Goal: Communication & Community: Answer question/provide support

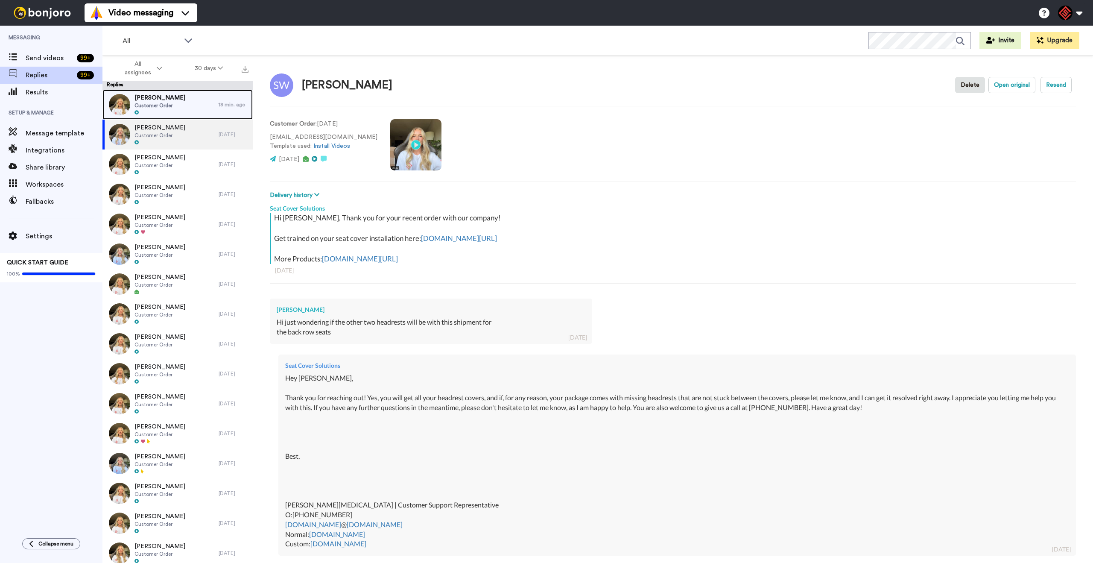
click at [208, 99] on div "[PERSON_NAME] Customer Order" at bounding box center [160, 105] width 116 height 30
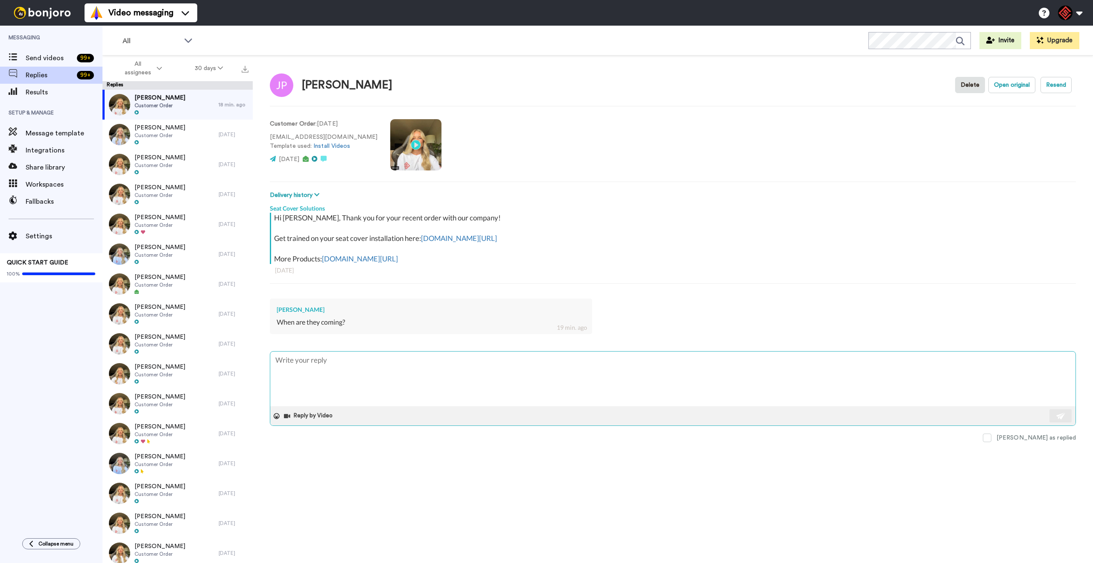
click at [507, 385] on textarea at bounding box center [672, 378] width 805 height 55
drag, startPoint x: 308, startPoint y: 306, endPoint x: 273, endPoint y: 307, distance: 35.0
click at [271, 306] on div "Julian Potra When are they coming? 19 min. ago" at bounding box center [431, 315] width 322 height 35
copy div "Julian Potra"
drag, startPoint x: 414, startPoint y: 372, endPoint x: 402, endPoint y: 370, distance: 11.7
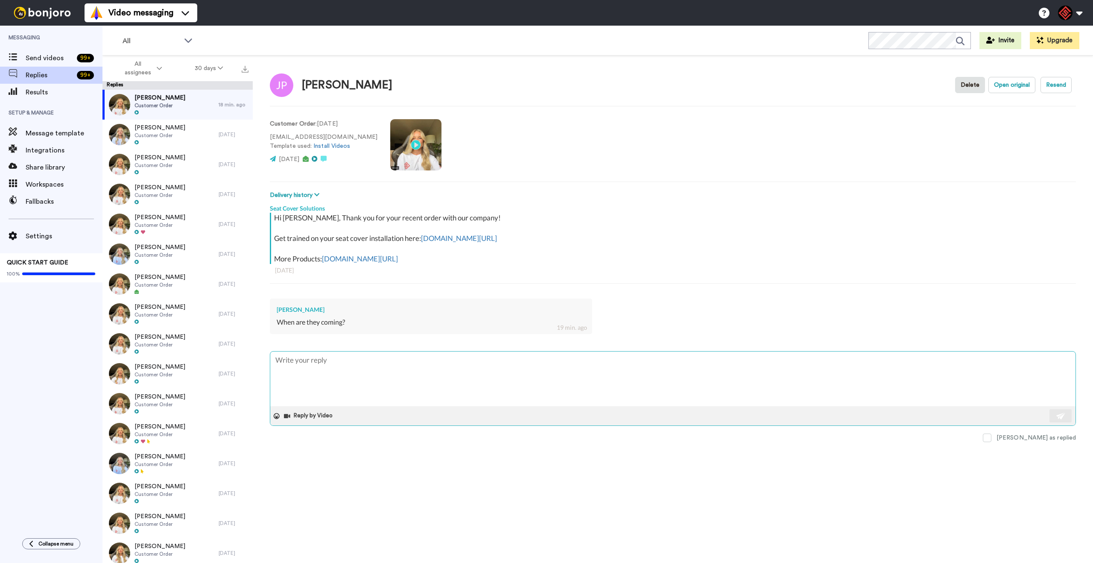
click at [413, 372] on textarea at bounding box center [672, 378] width 805 height 55
type textarea "x"
type textarea "H"
type textarea "x"
type textarea "He"
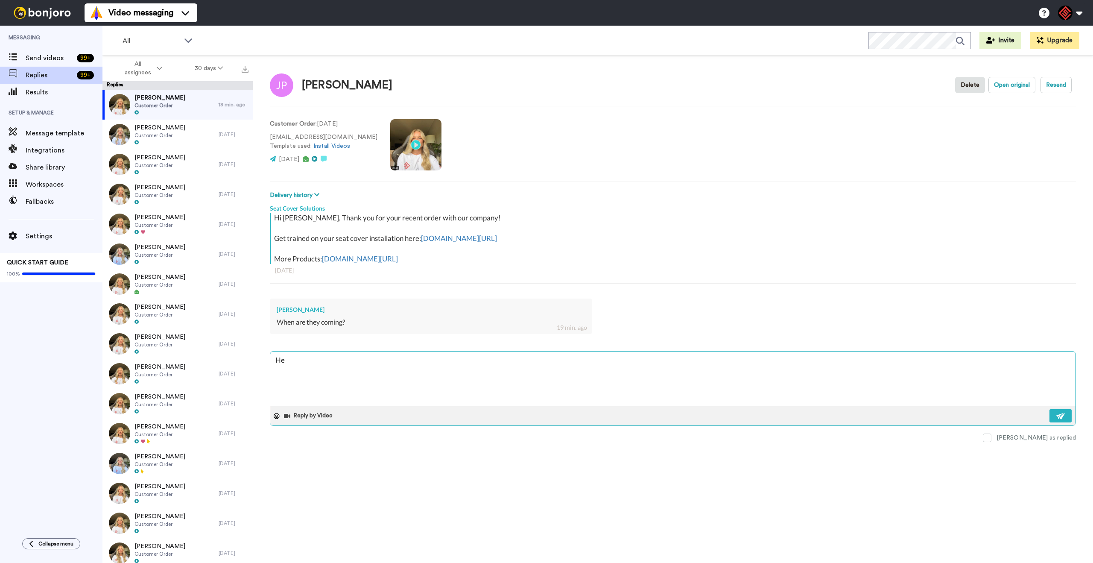
type textarea "x"
type textarea "Hey"
type textarea "x"
type textarea "Hey"
type textarea "x"
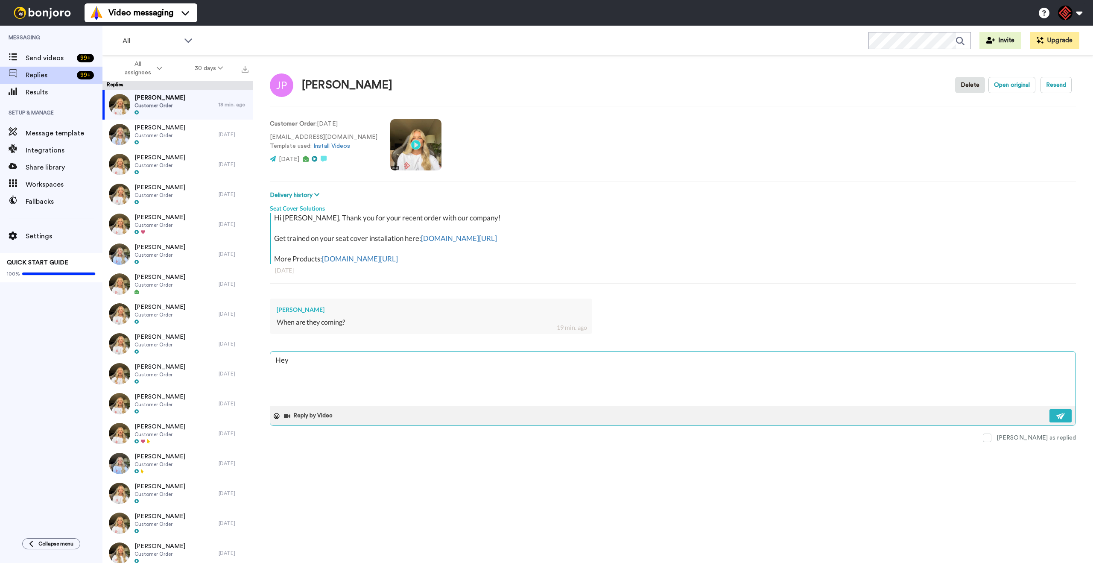
type textarea "Hey h"
type textarea "x"
type textarea "Hey ht"
type textarea "x"
type textarea "Hey hte"
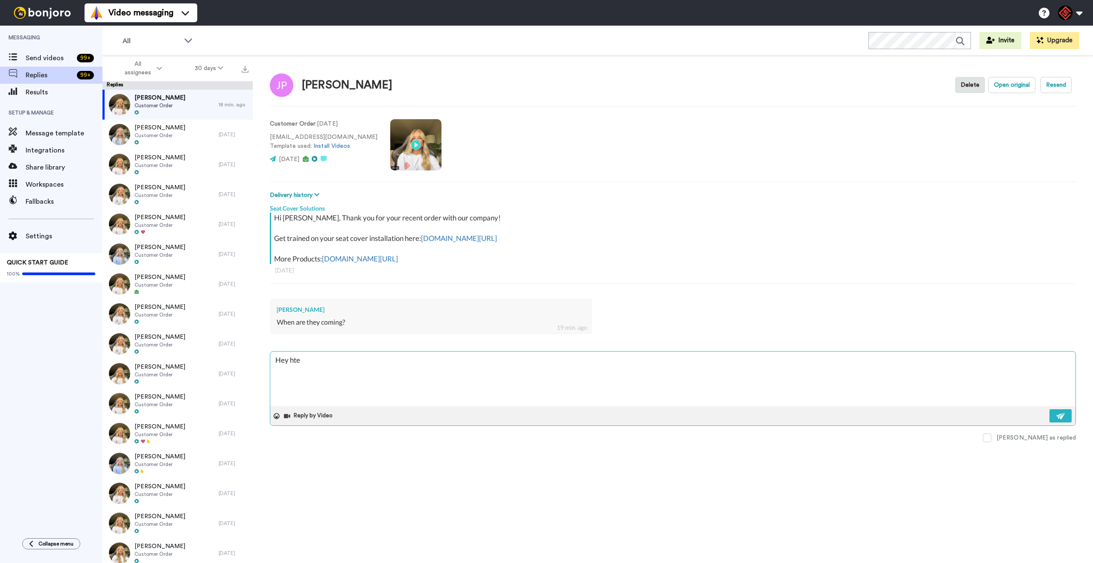
type textarea "x"
type textarea "Hey hter"
type textarea "x"
type textarea "Hey htere"
type textarea "x"
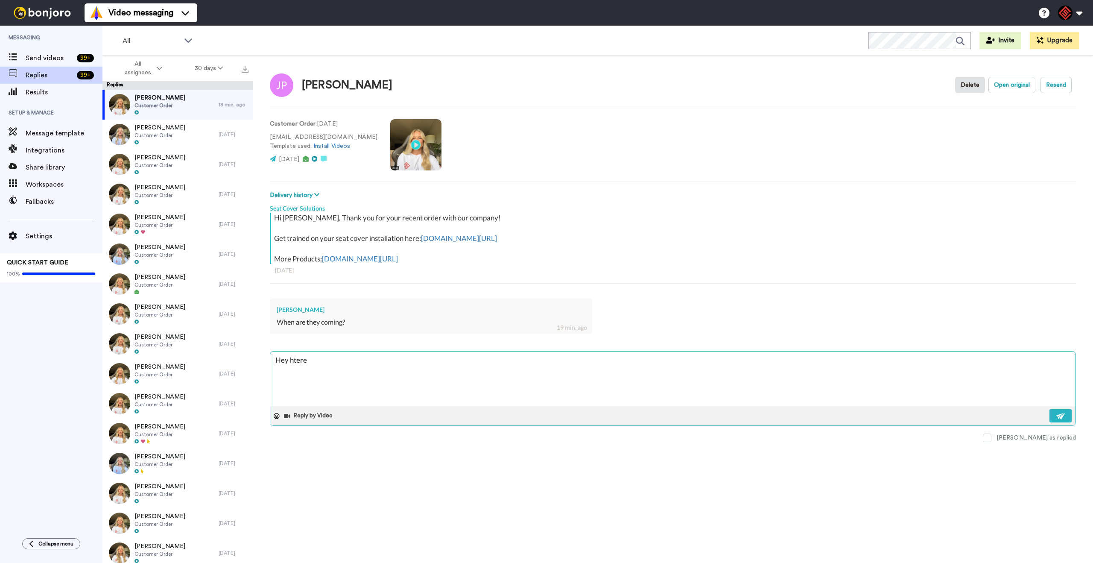
type textarea "Hey htere,"
type textarea "x"
type textarea "Hey htere,"
type textarea "x"
type textarea "Hey htere,"
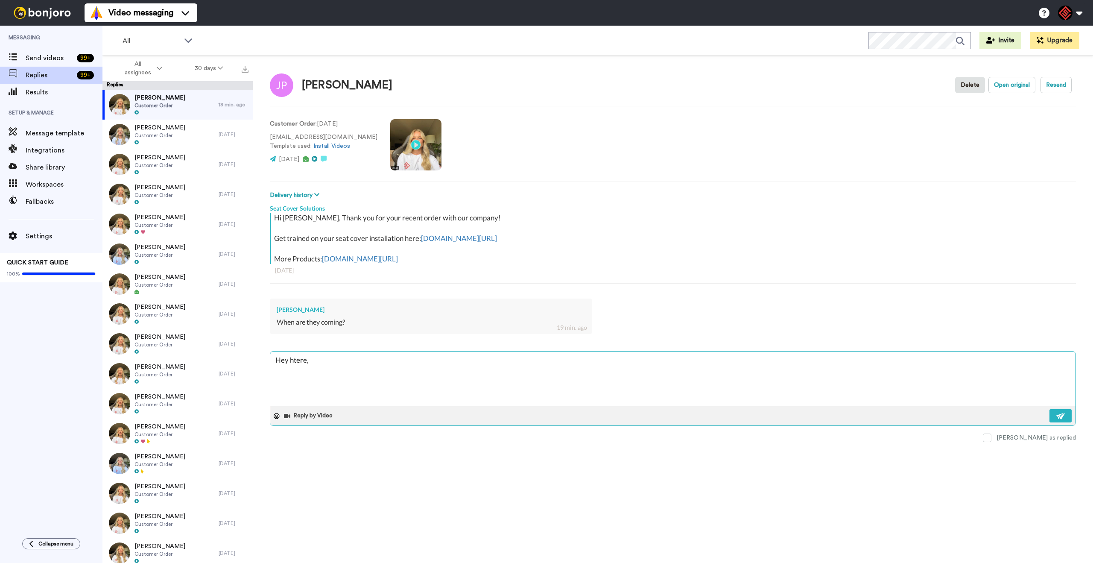
type textarea "x"
type textarea "Hey htere,"
type textarea "x"
type textarea "Hey htere,"
type textarea "x"
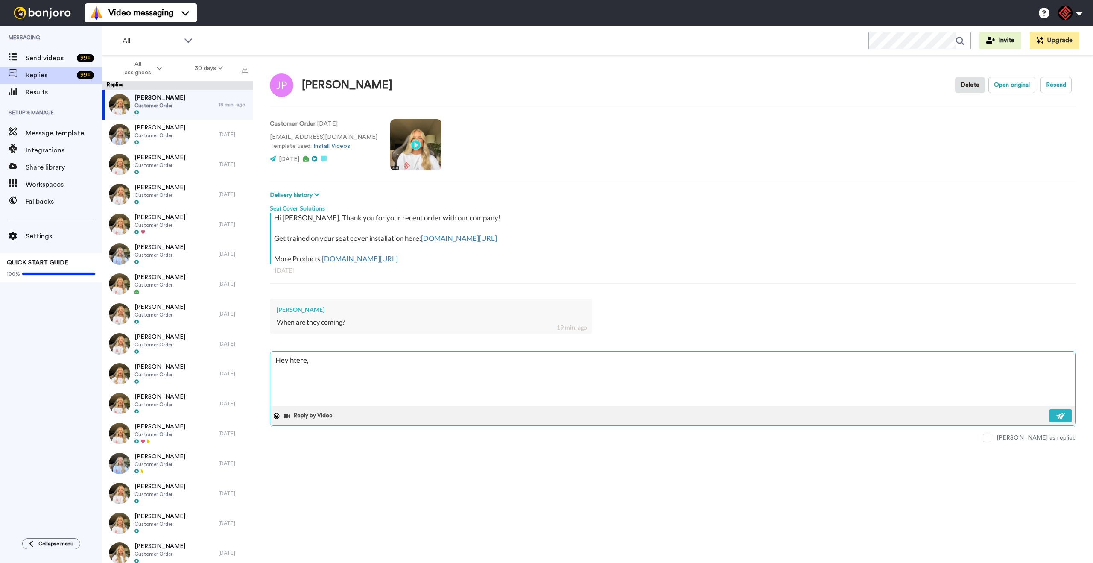
type textarea "Hey htere"
type textarea "x"
type textarea "Hey hter"
type textarea "x"
type textarea "Hey hte"
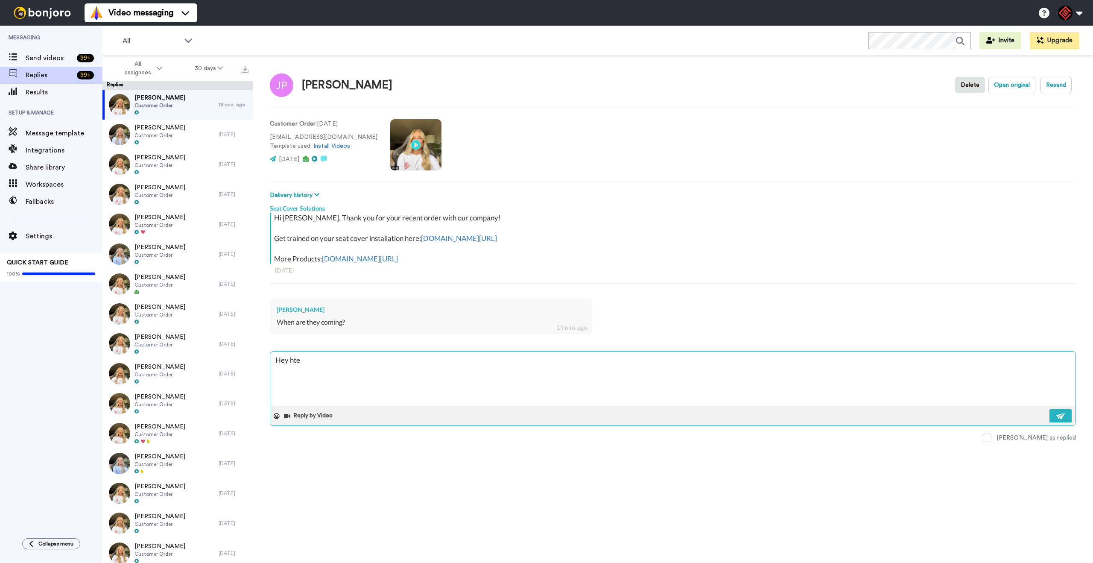
type textarea "x"
type textarea "Hey ht"
type textarea "x"
type textarea "Hey h"
type textarea "x"
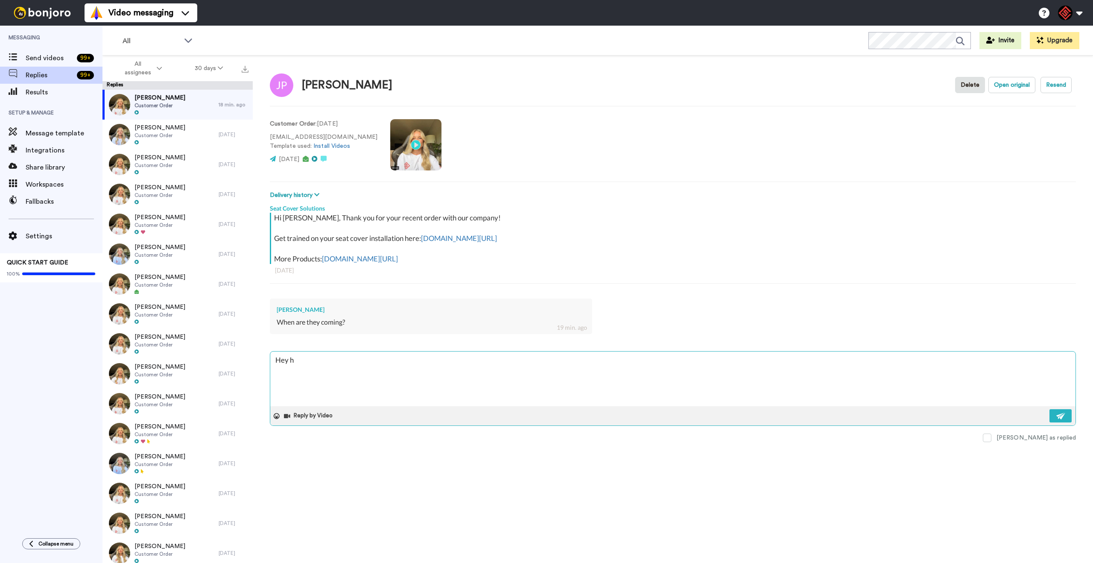
type textarea "Hey"
type textarea "x"
type textarea "Hey t"
type textarea "x"
type textarea "Hey th"
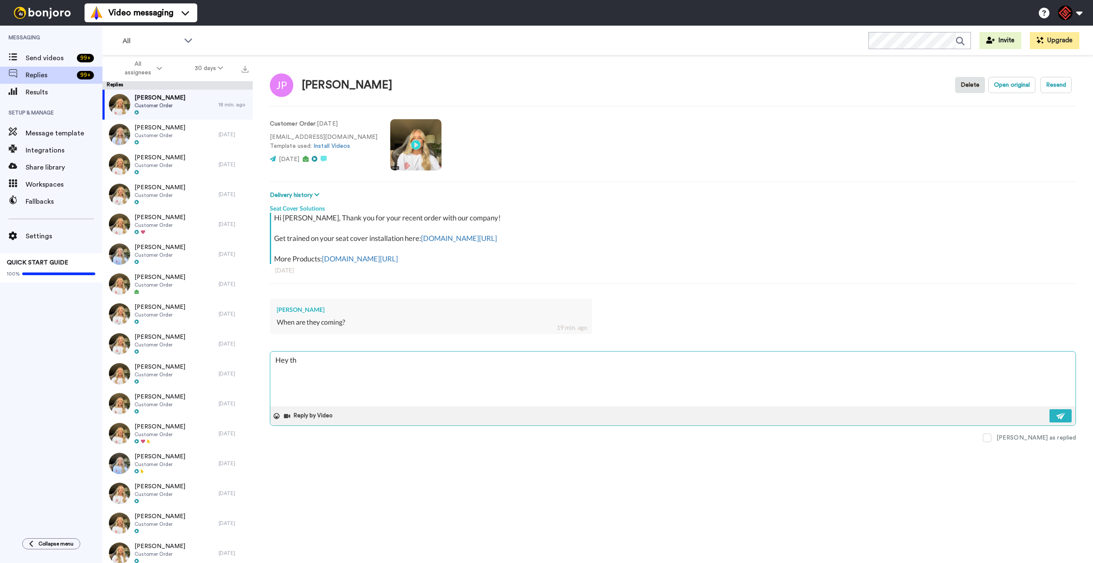
type textarea "x"
type textarea "Hey the"
type textarea "x"
type textarea "Hey ther"
type textarea "x"
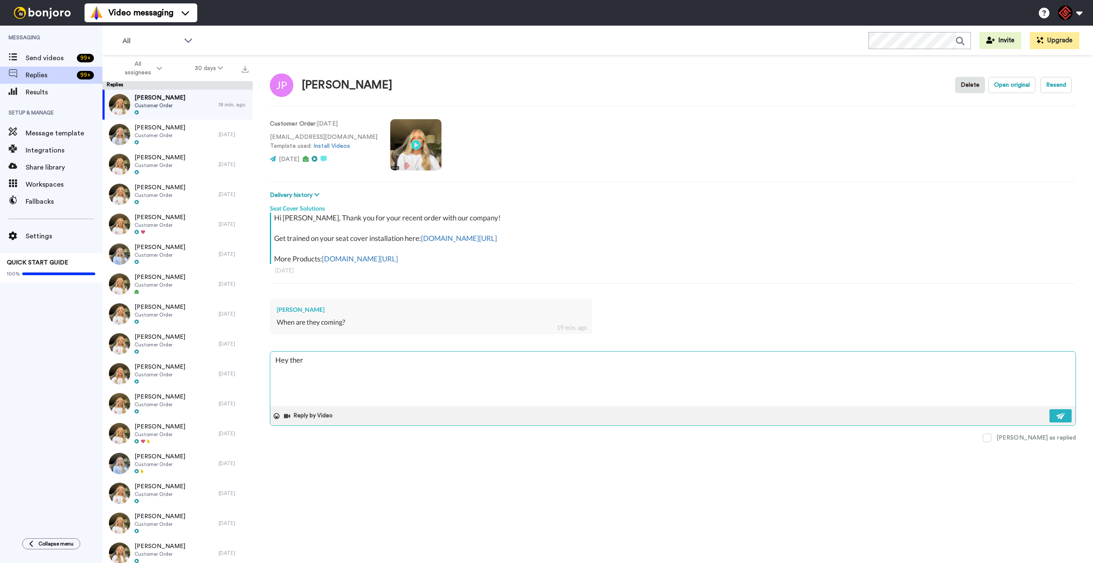
type textarea "Hey there"
type textarea "x"
type textarea "Hey there,"
type textarea "x"
type textarea "Hey there,"
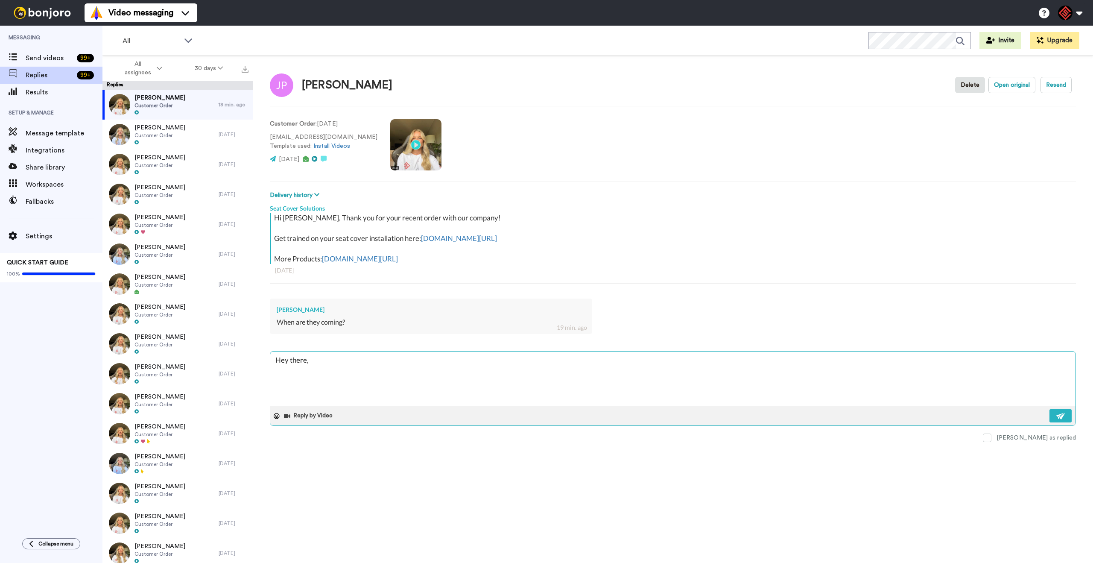
type textarea "x"
type textarea "Hey there,"
type textarea "x"
type textarea "Hey there, T"
type textarea "x"
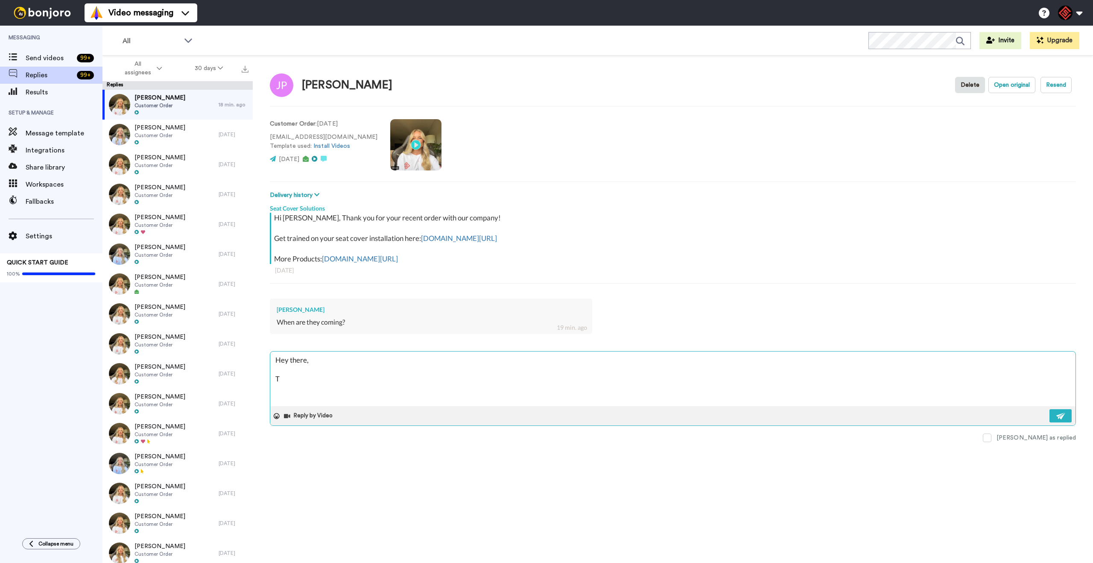
type textarea "Hey there, Th"
type textarea "x"
type textarea "Hey there, Tha"
type textarea "x"
type textarea "Hey there, Than"
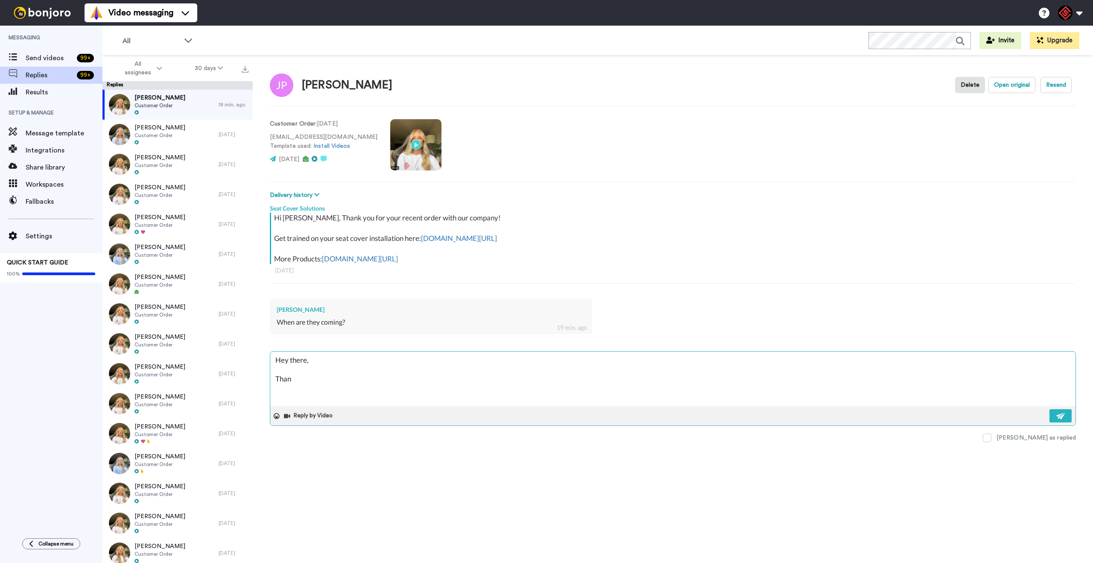
type textarea "x"
type textarea "Hey there, Thank"
type textarea "x"
type textarea "Hey there, Thank"
type textarea "x"
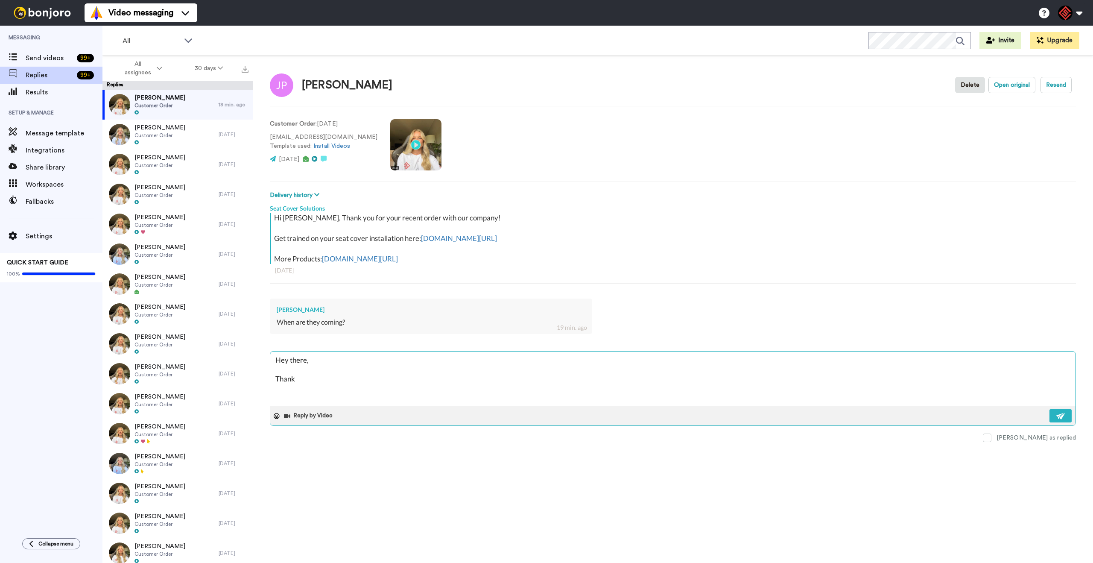
type textarea "Hey there, Thank"
type textarea "x"
type textarea "Hey there, Than"
type textarea "x"
type textarea "Hey there, Tha"
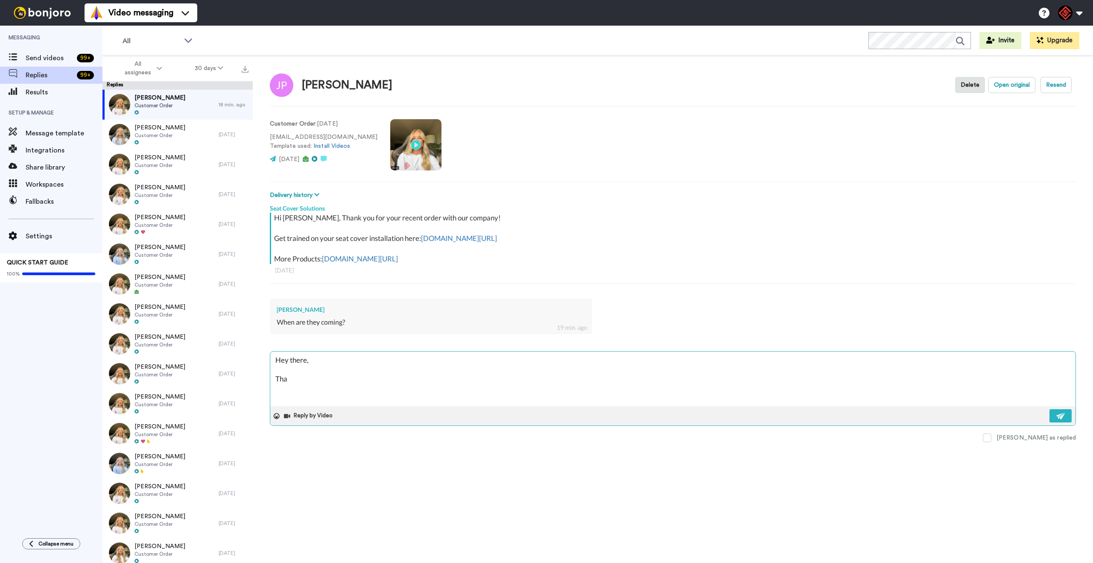
type textarea "x"
type textarea "Hey there, Th"
type textarea "x"
type textarea "Hey there, The"
type textarea "x"
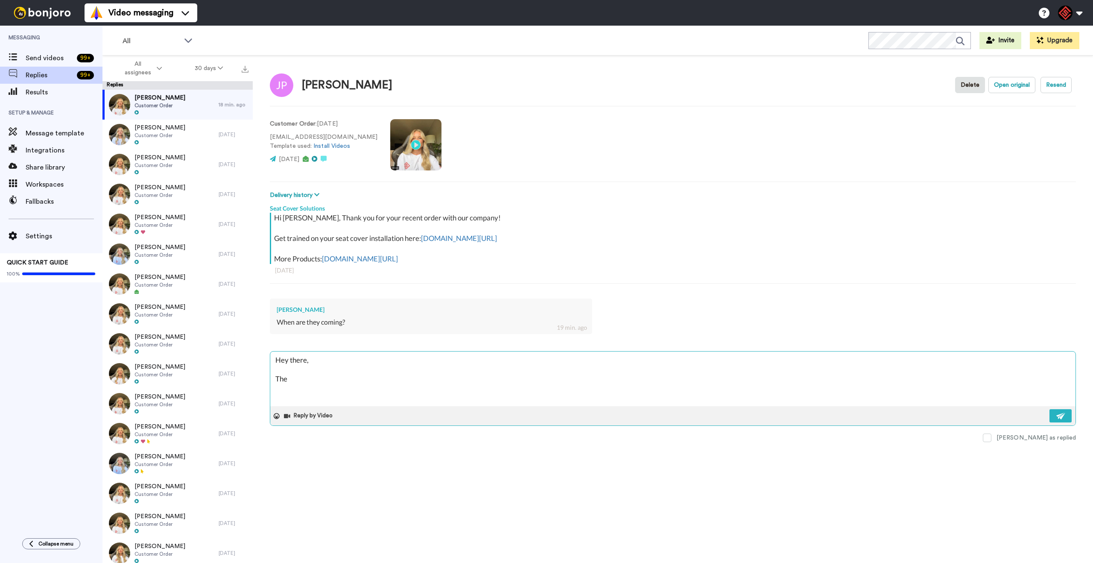
type textarea "Hey there, The"
type textarea "x"
type textarea "Hey there, The b"
type textarea "x"
type textarea "Hey there, The bl"
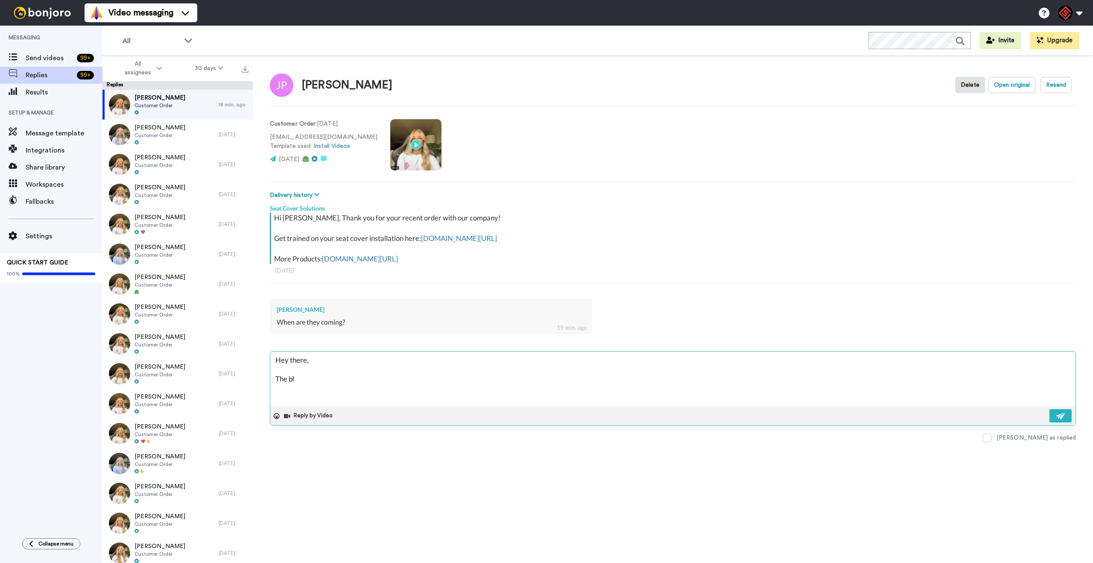
type textarea "x"
type textarea "Hey there, The bla"
type textarea "x"
type textarea "Hey there, The blac"
type textarea "x"
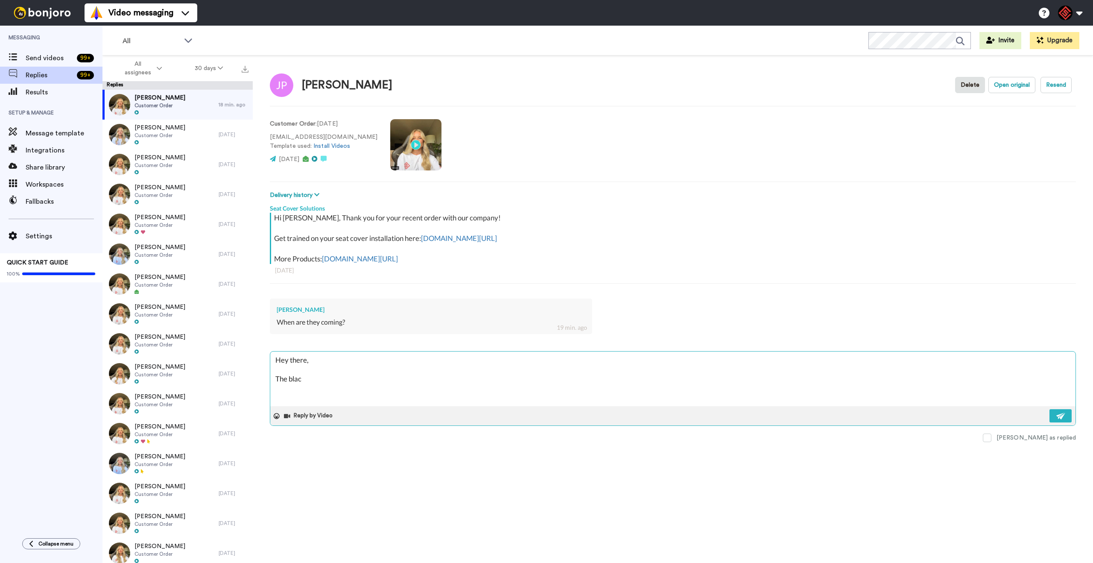
type textarea "Hey there, The black"
type textarea "x"
type textarea "Hey there, The black"
type textarea "x"
type textarea "Hey there, The black a"
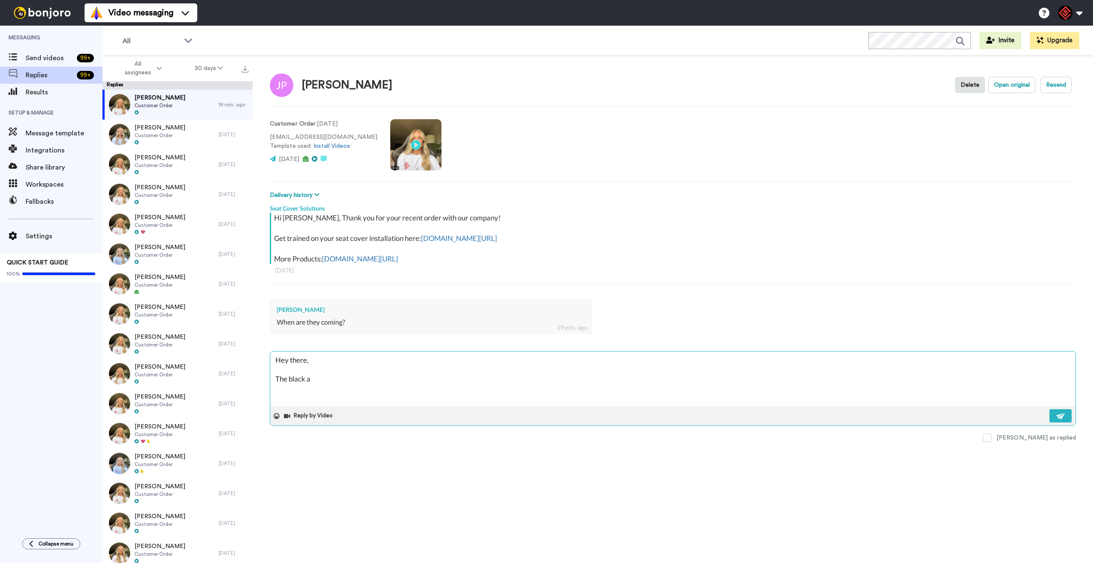
type textarea "x"
type textarea "Hey there, The black an"
type textarea "x"
type textarea "Hey there, The black and"
type textarea "x"
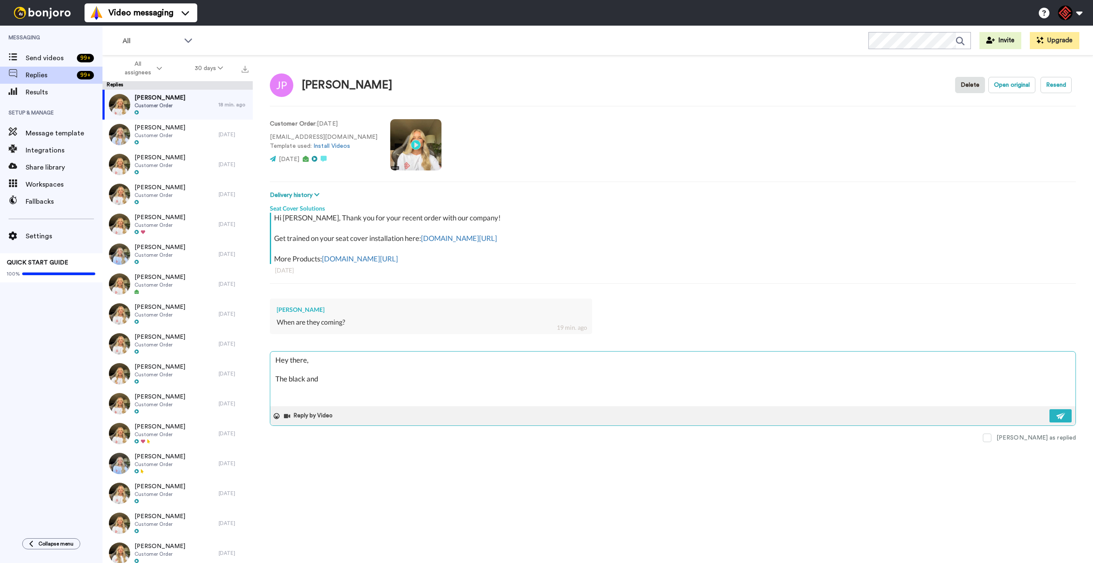
type textarea "Hey there, The black and"
type textarea "x"
type textarea "Hey there, The black and b"
type textarea "x"
type textarea "Hey there, The black and bl"
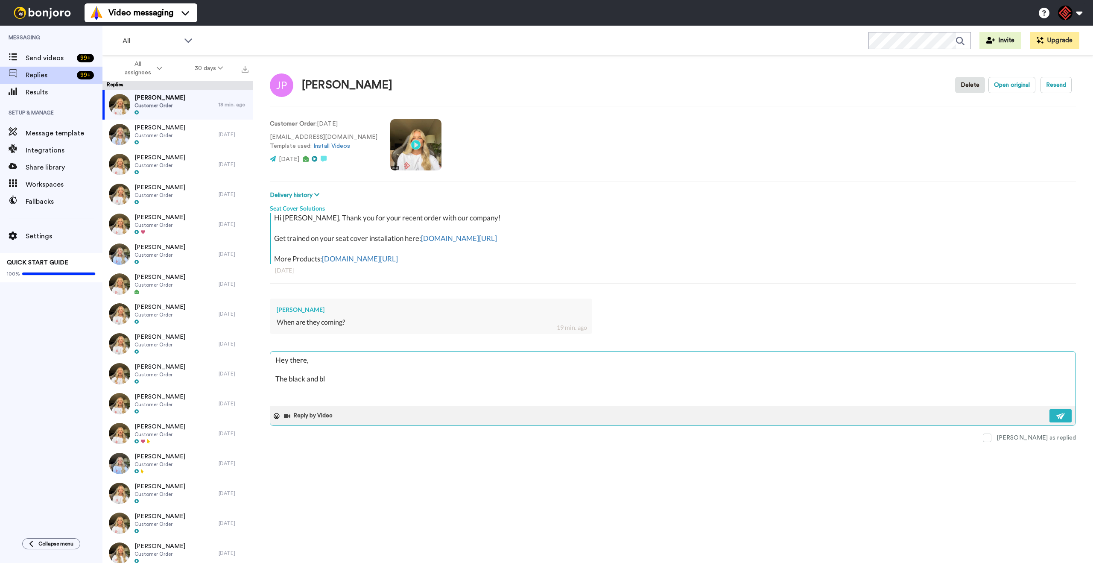
type textarea "x"
type textarea "Hey there, The black and blu"
type textarea "x"
type textarea "Hey there, The black and blue"
type textarea "x"
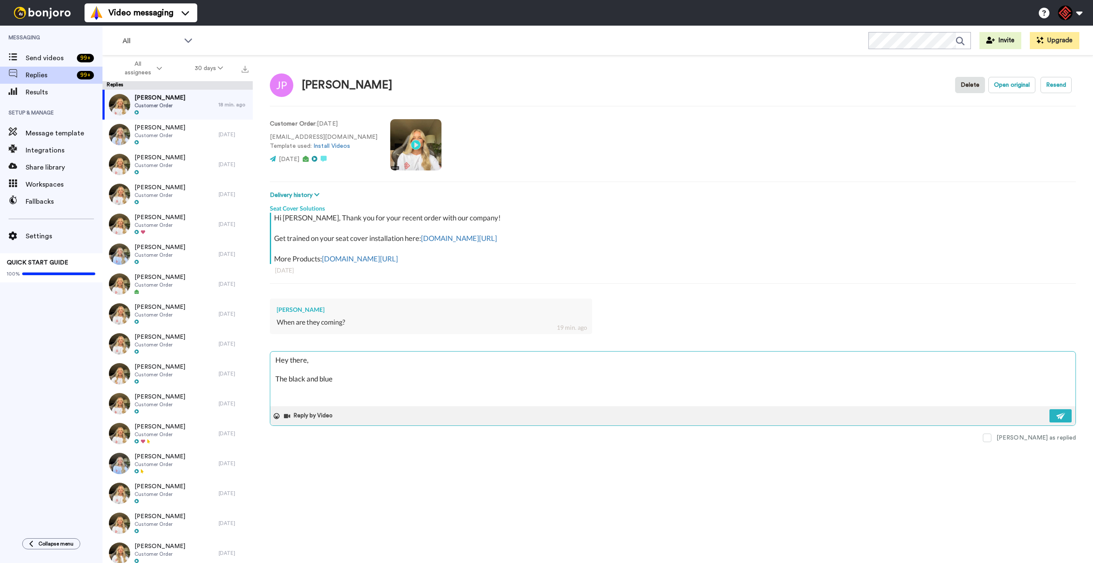
type textarea "Hey there, The black and blue"
type textarea "x"
type textarea "Hey there, The black and blue c"
type textarea "x"
type textarea "Hey there, The black and blue co"
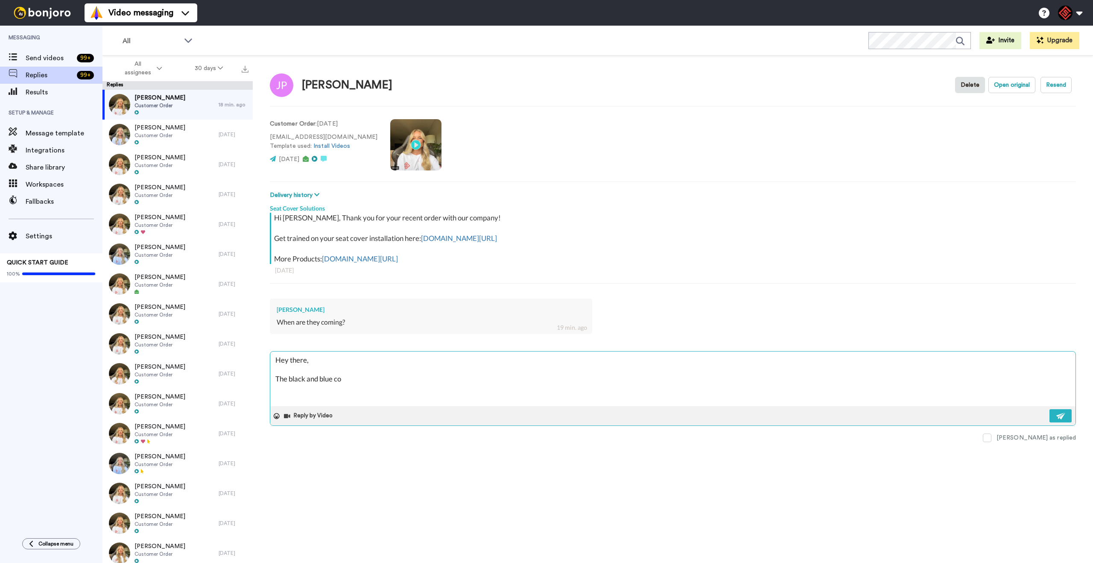
type textarea "x"
type textarea "Hey there, The black and blue cov"
type textarea "x"
type textarea "Hey there, The black and blue cove"
type textarea "x"
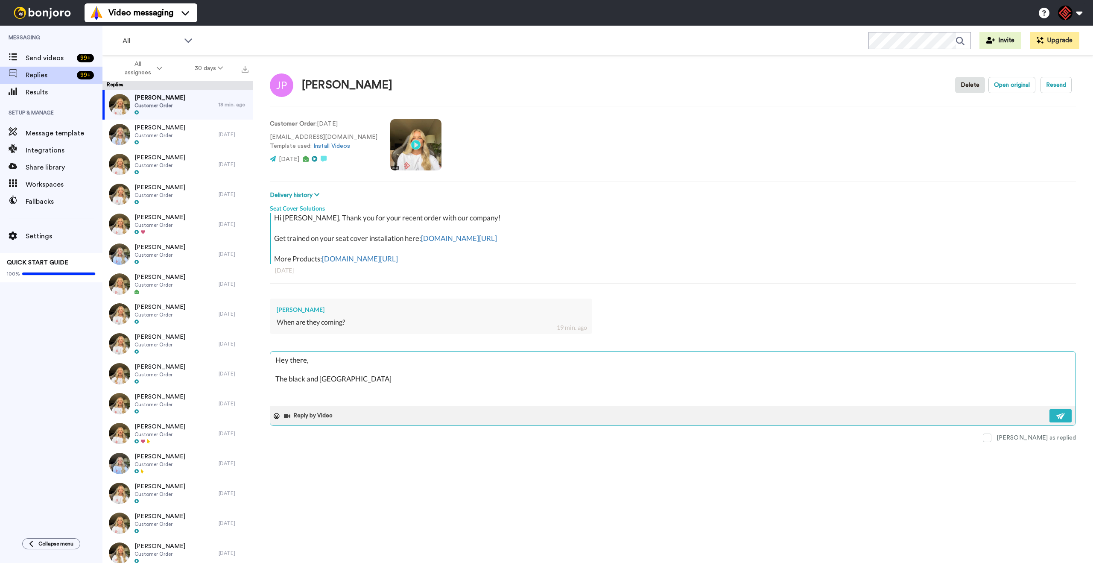
type textarea "Hey there, The black and blue cover"
type textarea "x"
type textarea "Hey there, The black and blue covers"
type textarea "x"
type textarea "Hey there, The black and blue covers"
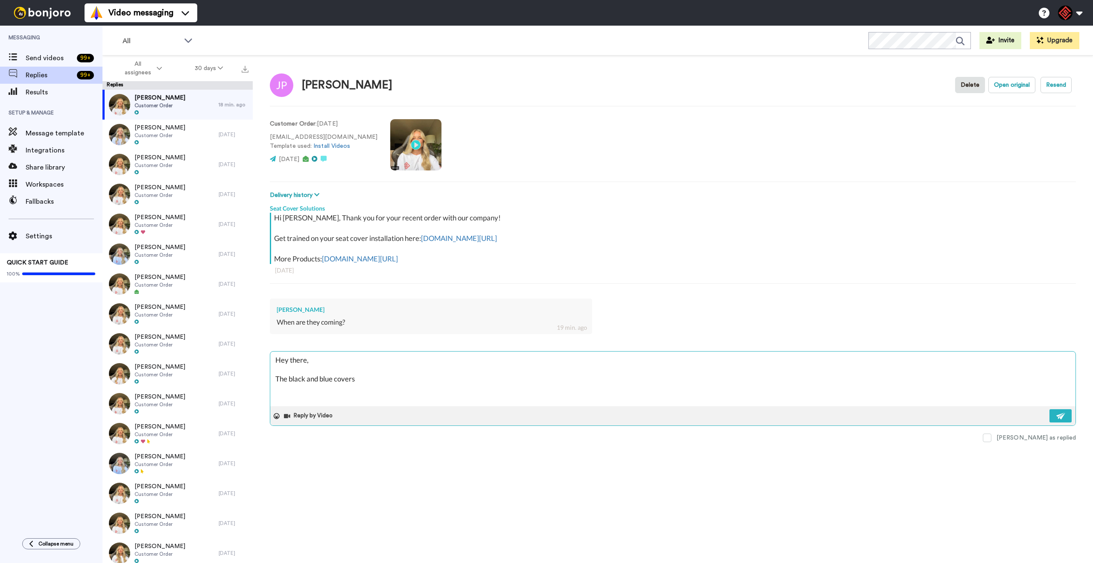
type textarea "x"
type textarea "Hey there, The black and blue covers w"
type textarea "x"
type textarea "Hey there, The black and blue covers wi"
type textarea "x"
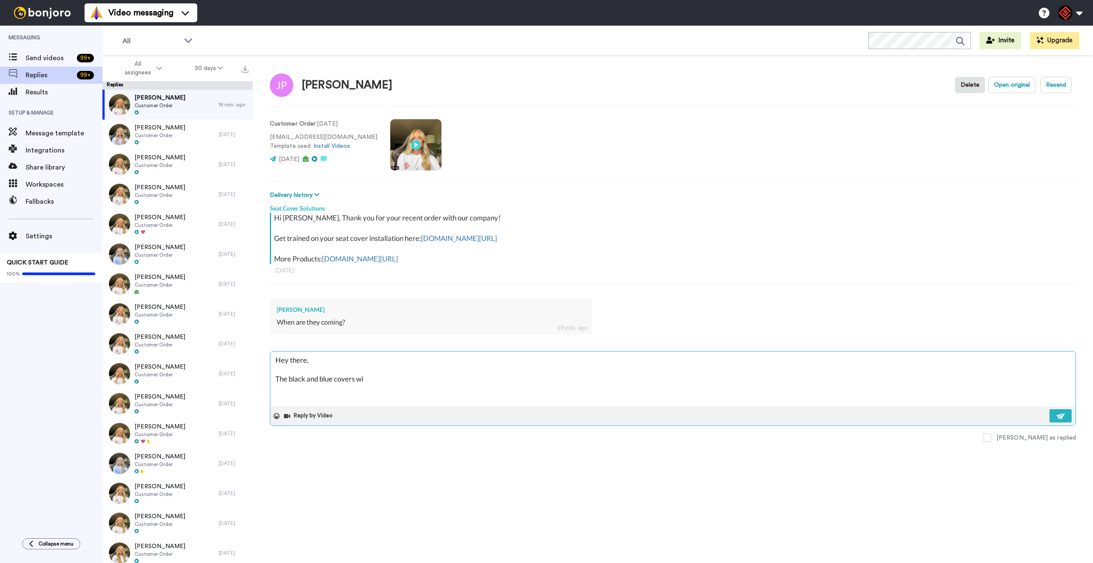
type textarea "Hey there, The black and blue covers wil"
type textarea "x"
type textarea "Hey there, The black and blue covers will"
type textarea "x"
type textarea "Hey there, The black and blue covers will"
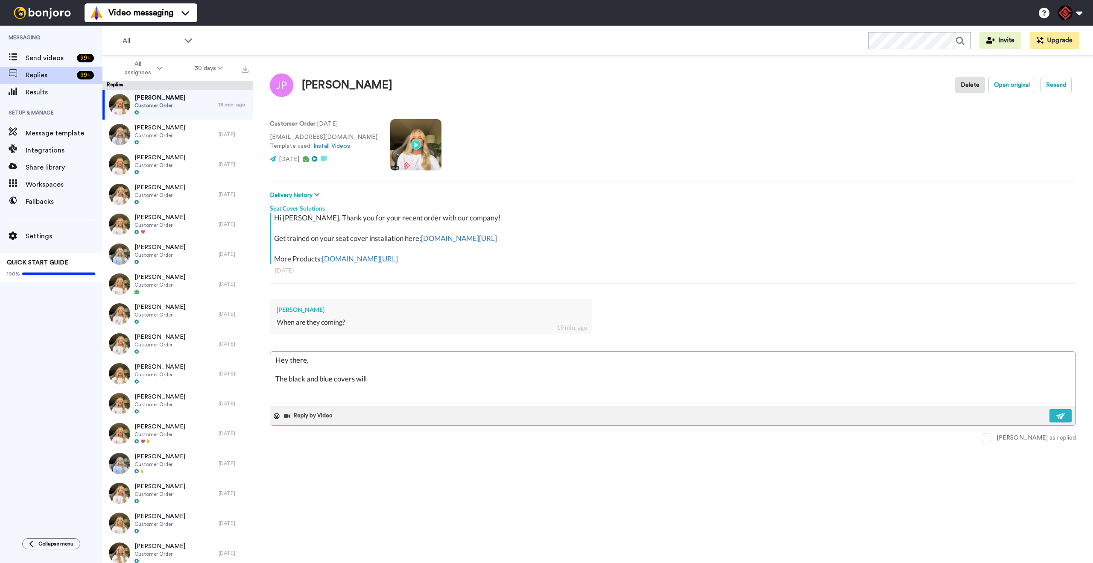
type textarea "x"
type textarea "Hey there, The black and blue covers will t"
type textarea "x"
type textarea "Hey there, The black and blue covers will ta"
type textarea "x"
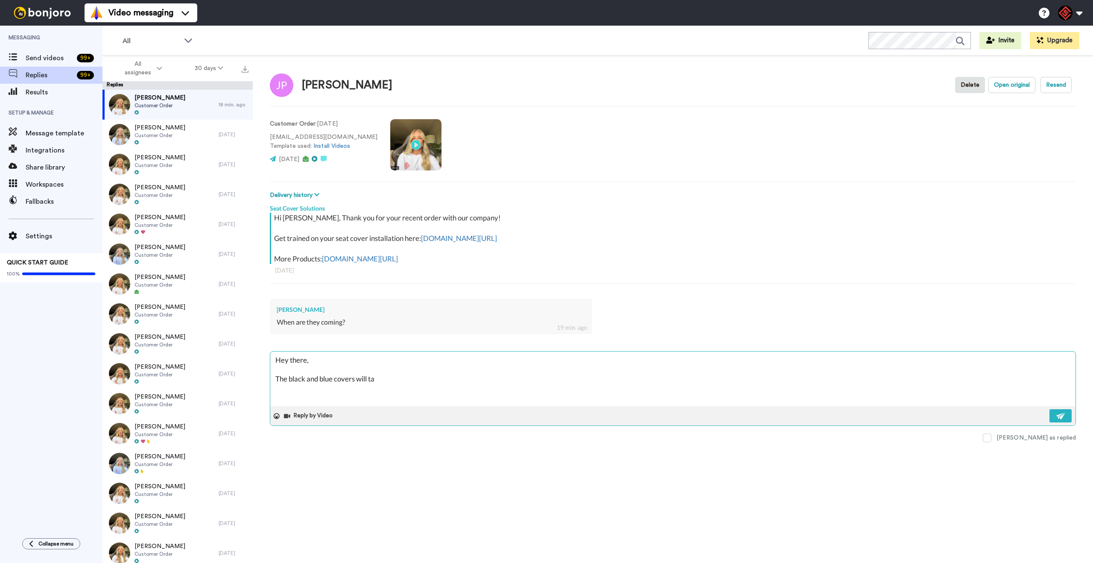
type textarea "Hey there, The black and blue covers will tak"
type textarea "x"
type textarea "Hey there, The black and blue covers will take"
type textarea "x"
type textarea "Hey there, The black and blue covers will take"
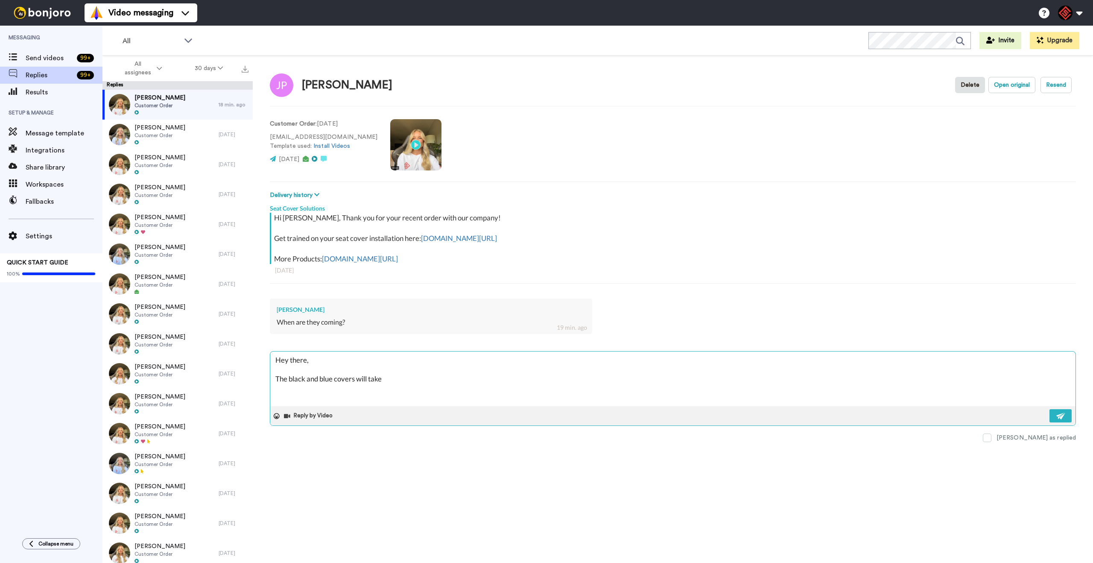
type textarea "x"
type textarea "Hey there, The black and blue covers will take a"
type textarea "x"
type textarea "Hey there, The black and blue covers will take ab"
type textarea "x"
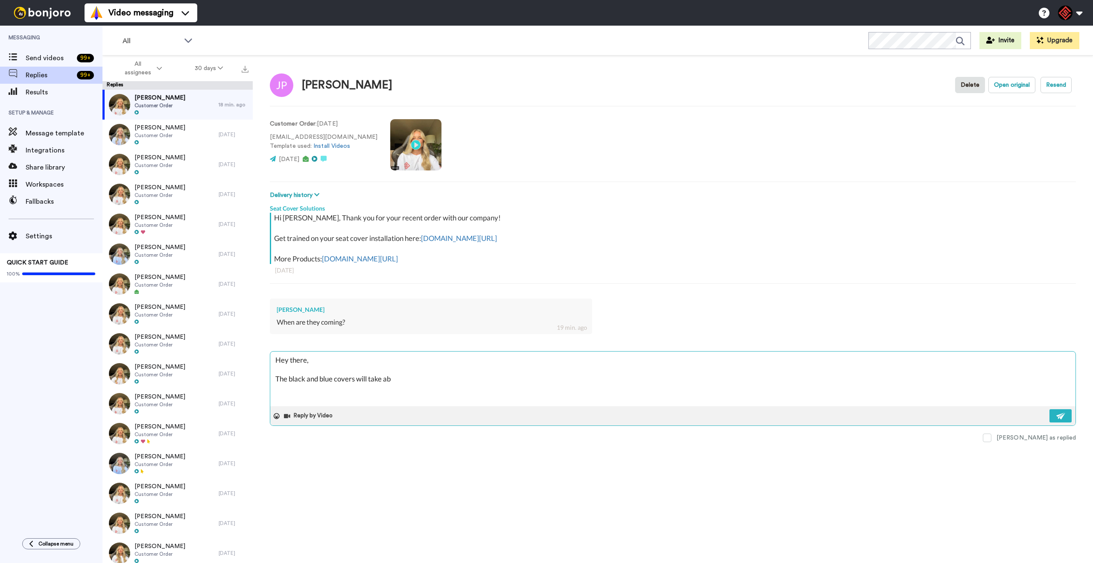
type textarea "Hey there, The black and blue covers will take abo"
type textarea "x"
type textarea "Hey there, The black and blue covers will take abou"
type textarea "x"
type textarea "Hey there, The black and blue covers will take about"
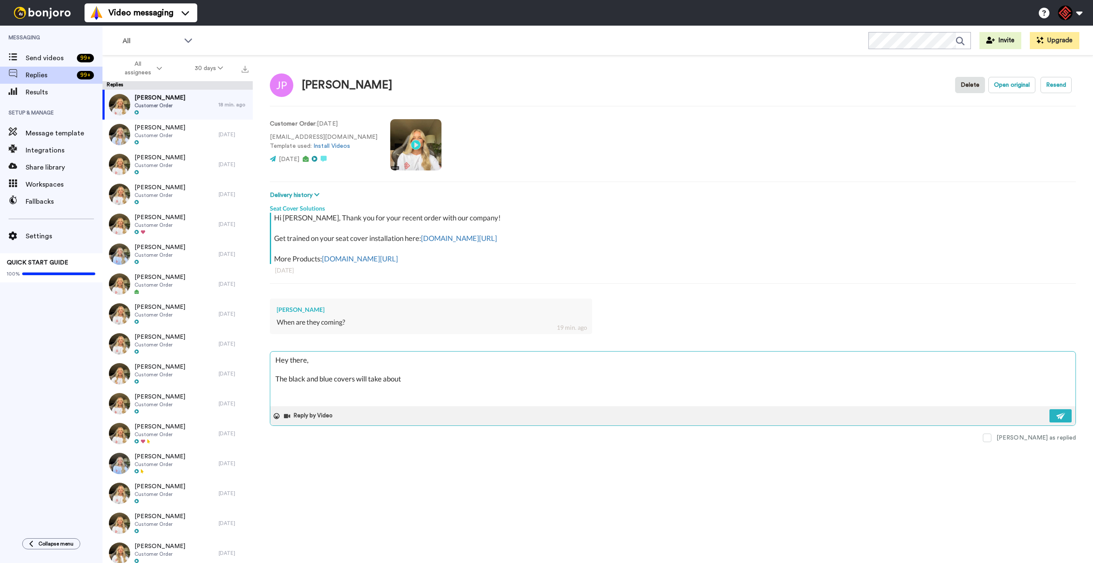
type textarea "x"
type textarea "Hey there, The black and blue covers will take about"
type textarea "x"
type textarea "Hey there, The black and blue covers will take about 2"
type textarea "x"
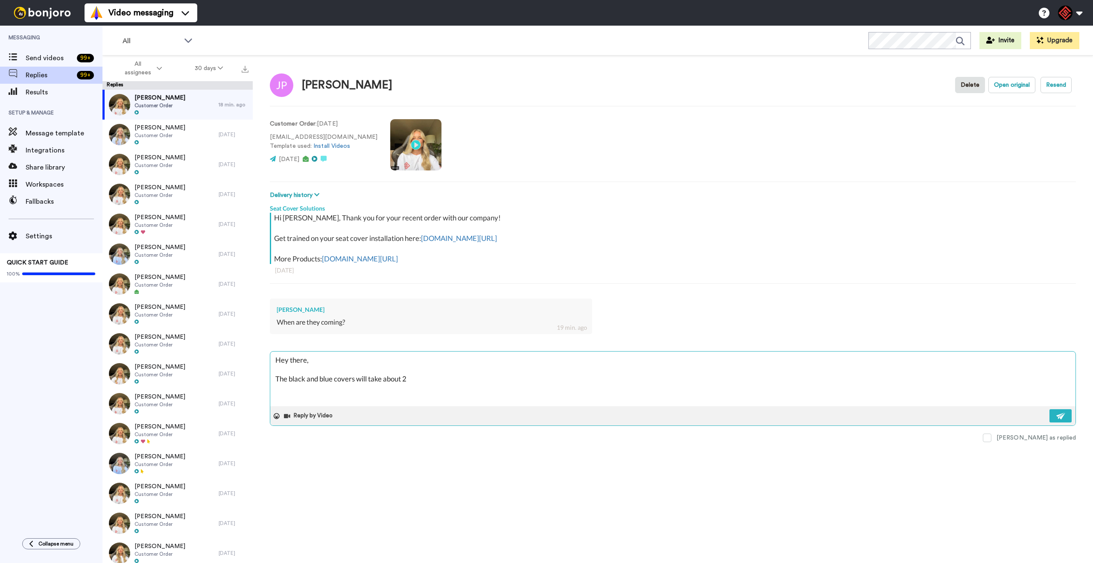
type textarea "Hey there, The black and blue covers will take about 2-"
type textarea "x"
type textarea "Hey there, The black and blue covers will take about 2-3"
type textarea "x"
type textarea "Hey there, The black and blue covers will take about 2-3"
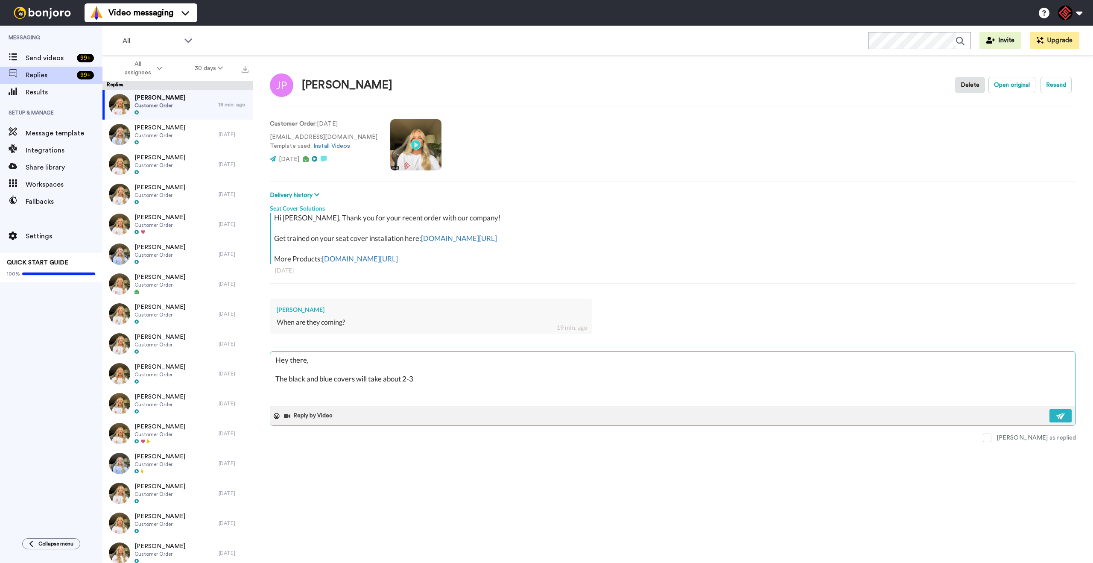
type textarea "x"
type textarea "Hey there, The black and blue covers will take about 2-3 w"
type textarea "x"
type textarea "Hey there, The black and blue covers will take about 2-3 we"
type textarea "x"
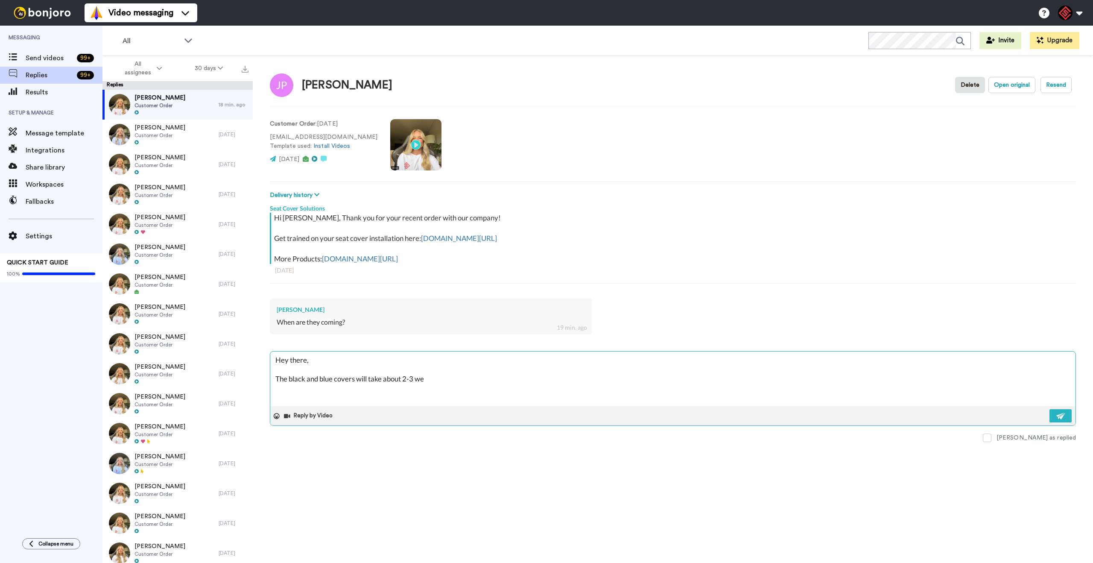
type textarea "Hey there, The black and blue covers will take about 2-3 wee"
type textarea "x"
type textarea "Hey there, The black and blue covers will take about 2-3 week"
type textarea "x"
type textarea "Hey there, The black and blue covers will take about 2-3 weeks"
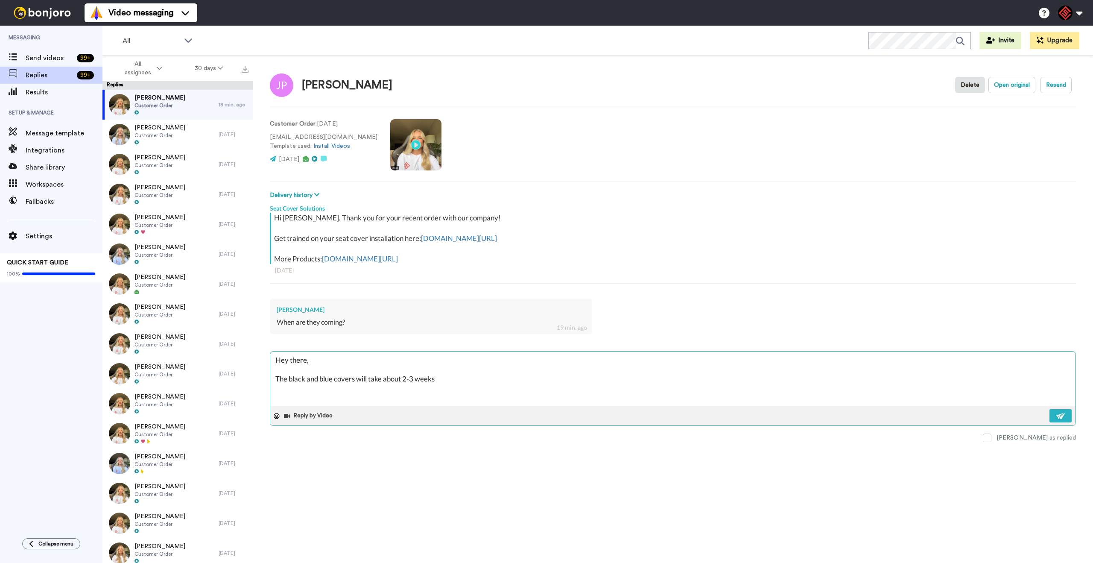
type textarea "x"
type textarea "Hey there, The black and blue covers will take about 2-3 weeks"
type textarea "x"
type textarea "Hey there, The black and blue covers will take about 2-3 weeks t"
type textarea "x"
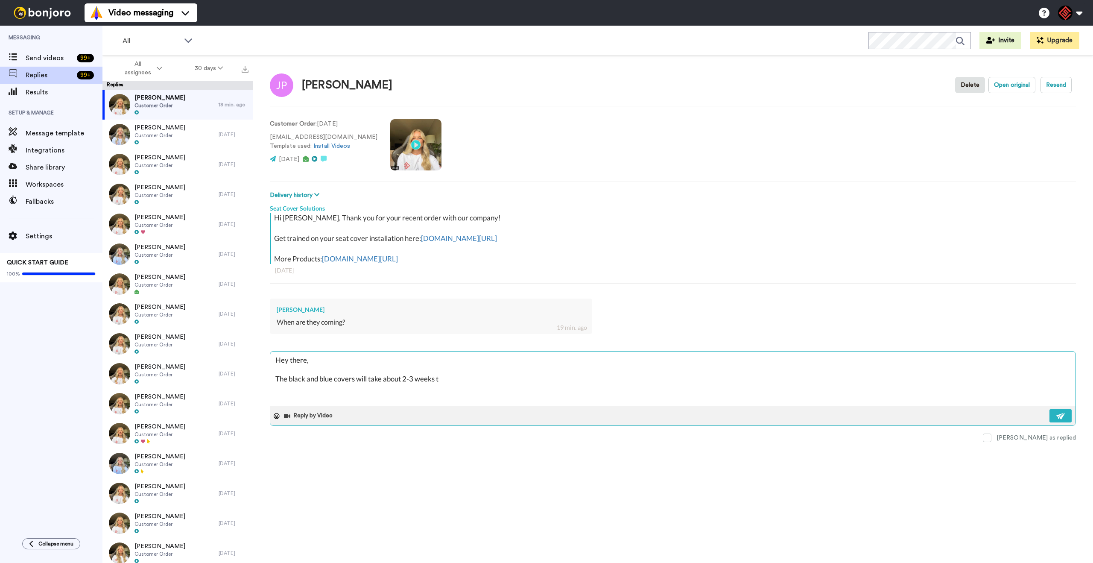
type textarea "Hey there, The black and blue covers will take about 2-3 weeks to"
type textarea "x"
type textarea "Hey there, The black and blue covers will take about 2-3 weeks to"
type textarea "x"
type textarea "Hey there, The black and blue covers will take about 2-3 weeks to g"
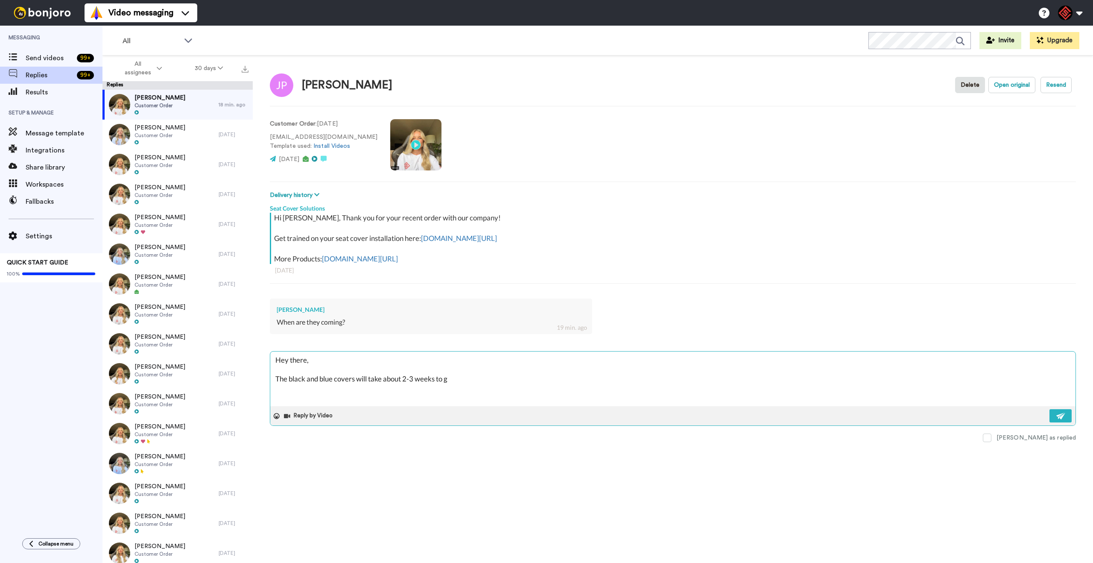
type textarea "x"
type textarea "Hey there, The black and blue covers will take about 2-3 weeks to ge"
type textarea "x"
type textarea "Hey there, The black and blue covers will take about 2-3 weeks to get"
type textarea "x"
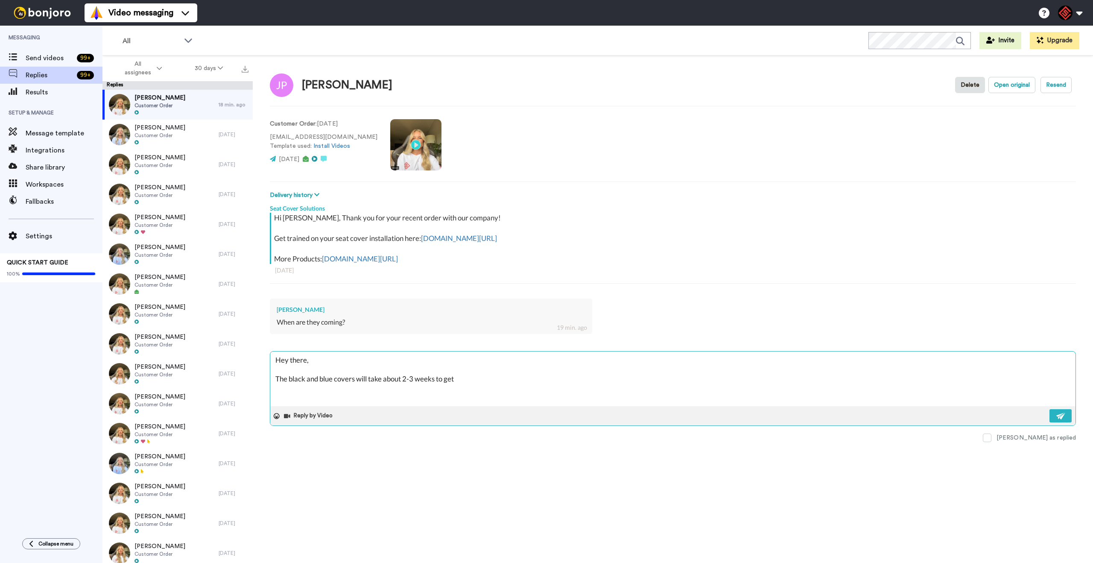
type textarea "Hey there, The black and blue covers will take about 2-3 weeks to get"
type textarea "x"
type textarea "Hey there, The black and blue covers will take about 2-3 weeks to get t"
type textarea "x"
type textarea "Hey there, The black and blue covers will take about 2-3 weeks to get to"
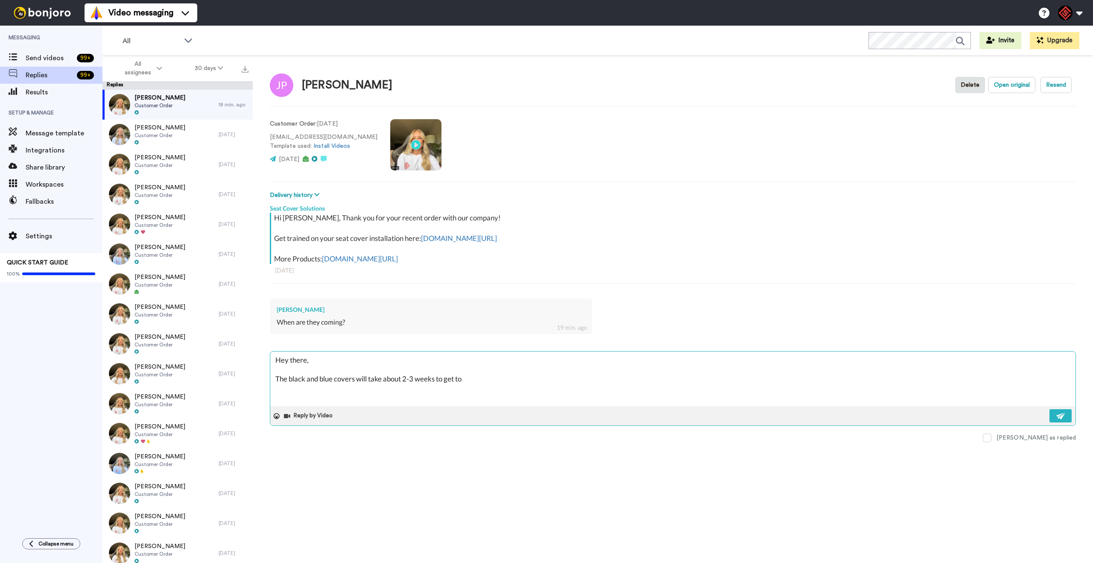
type textarea "x"
type textarea "Hey there, The black and blue covers will take about 2-3 weeks to get to"
type textarea "x"
type textarea "Hey there, The black and blue covers will take about 2-3 weeks to get to y"
type textarea "x"
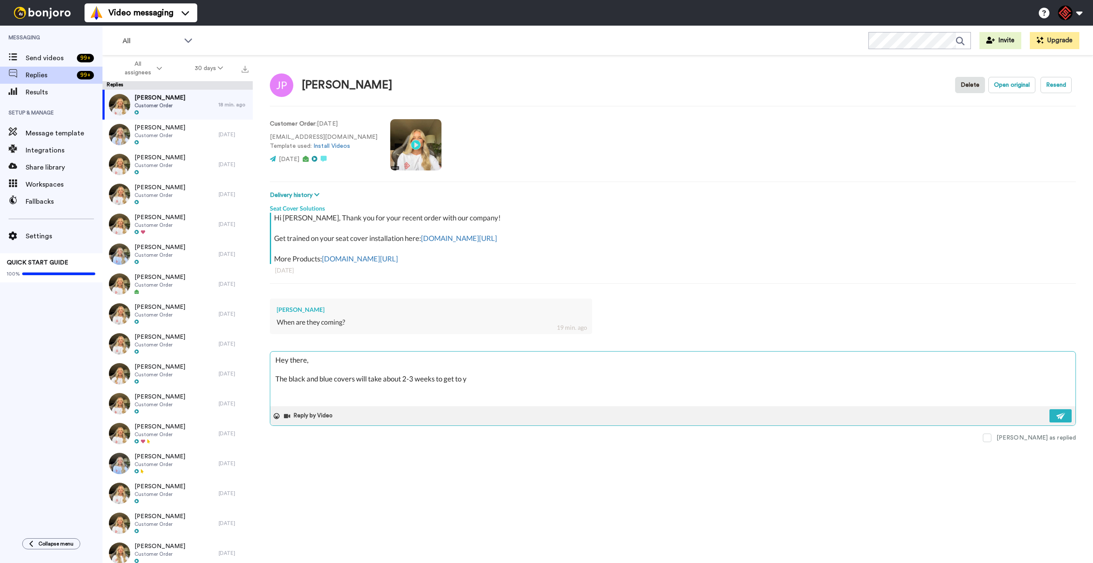
type textarea "Hey there, The black and blue covers will take about 2-3 weeks to get to yo"
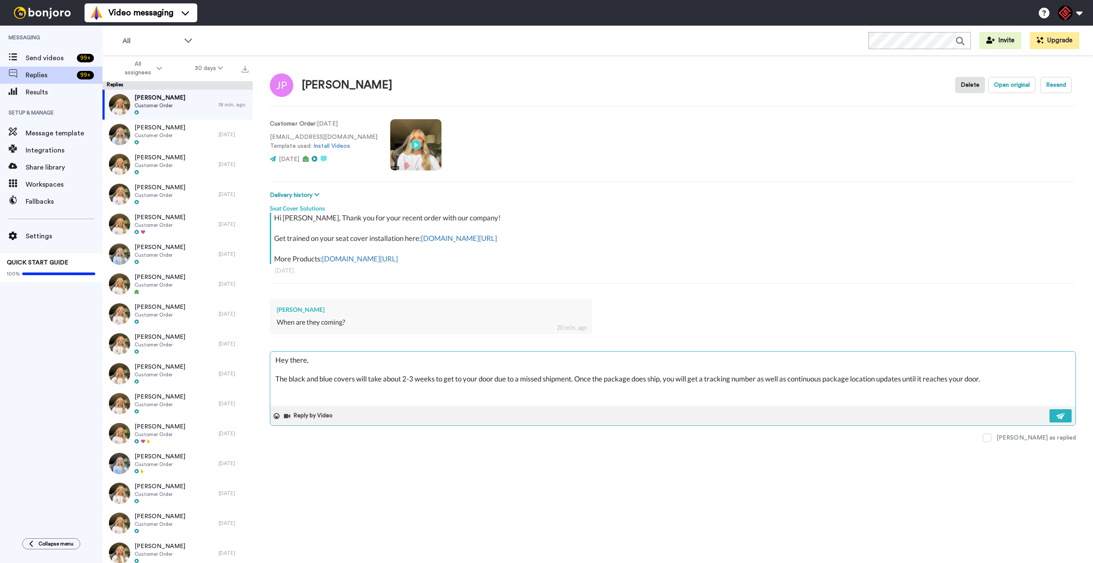
paste textarea "I appreciate you letting me help you with this. If you have any further questio…"
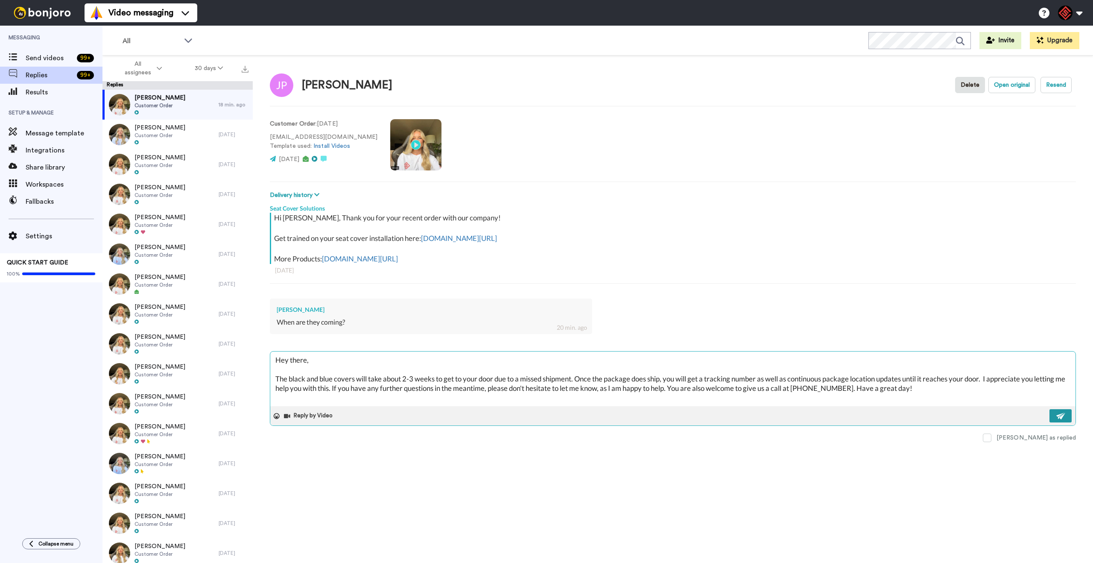
click at [1052, 420] on button at bounding box center [1061, 415] width 22 height 13
